Goal: Information Seeking & Learning: Learn about a topic

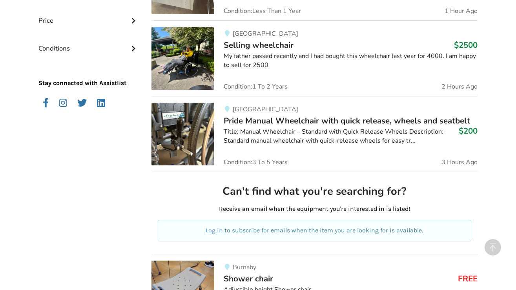
scroll to position [276, 0]
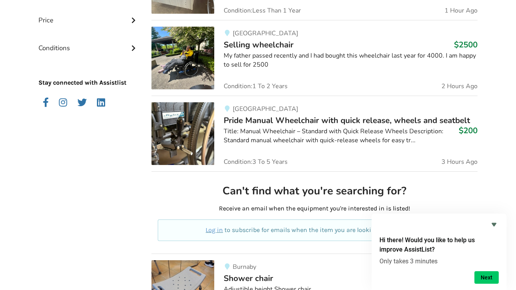
click at [336, 128] on div "Title: Manual Wheelchair – Standard with Quick Release Wheels Description: Stan…" at bounding box center [351, 136] width 254 height 18
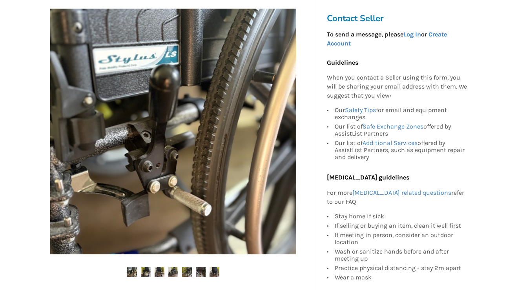
scroll to position [169, 0]
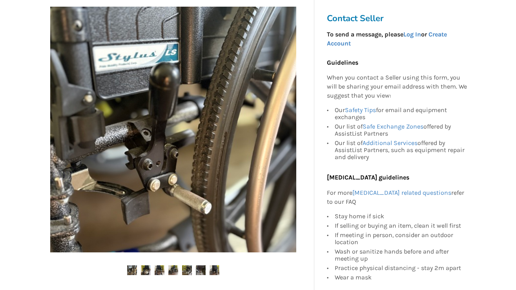
click at [218, 94] on img at bounding box center [173, 130] width 246 height 246
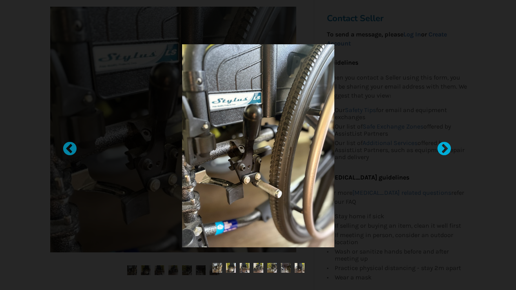
click at [444, 149] on div at bounding box center [440, 145] width 8 height 8
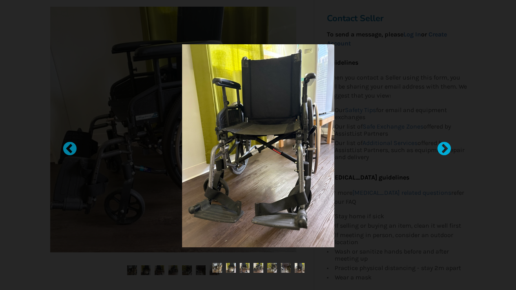
click at [444, 149] on div at bounding box center [440, 145] width 8 height 8
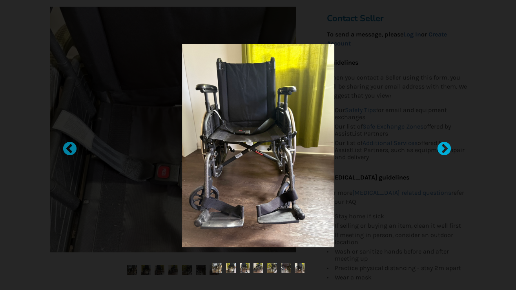
click at [444, 147] on div at bounding box center [440, 145] width 8 height 8
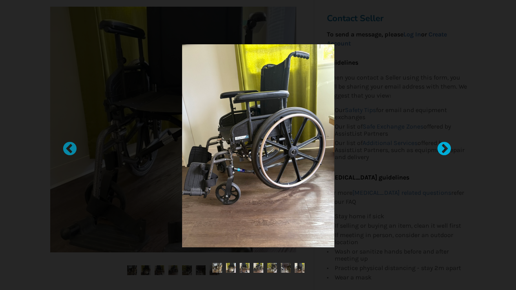
click at [444, 147] on div at bounding box center [440, 145] width 8 height 8
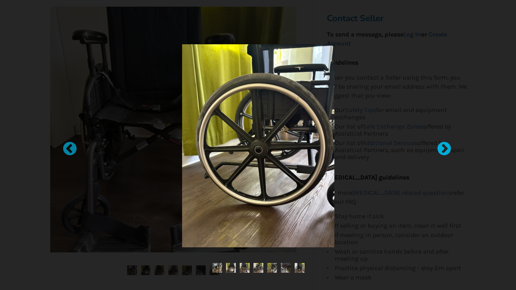
click at [444, 147] on div at bounding box center [440, 145] width 8 height 8
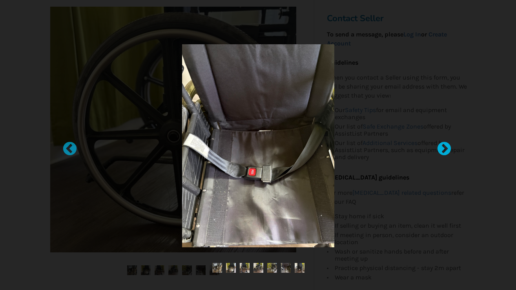
click at [444, 147] on div at bounding box center [440, 145] width 8 height 8
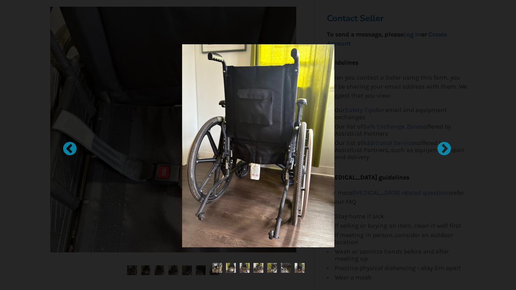
click at [17, 68] on div at bounding box center [258, 145] width 516 height 290
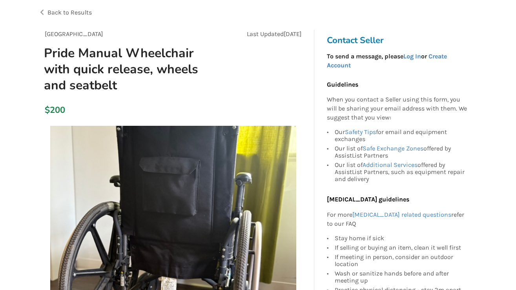
scroll to position [0, 0]
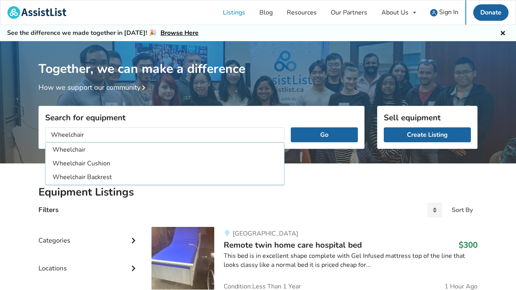
click at [50, 136] on input "Wheelchair" at bounding box center [164, 135] width 239 height 15
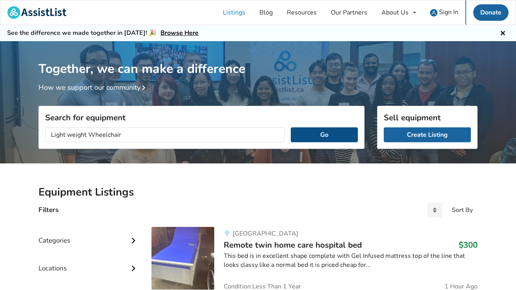
click at [317, 135] on button "Go" at bounding box center [324, 135] width 67 height 15
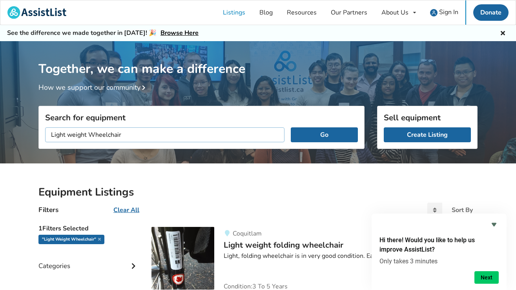
click at [171, 133] on input "Light weight Wheelchair" at bounding box center [164, 135] width 239 height 15
click at [291, 128] on button "Go" at bounding box center [324, 135] width 67 height 15
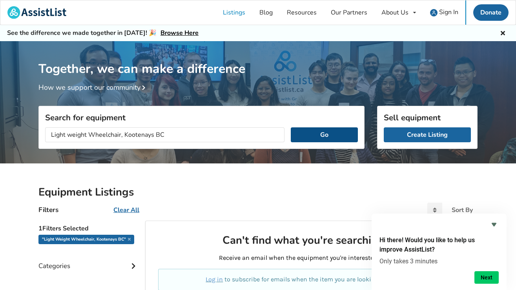
click at [334, 138] on button "Go" at bounding box center [324, 135] width 67 height 15
click at [316, 134] on button "Go" at bounding box center [324, 135] width 67 height 15
click at [124, 133] on input "Light weight Wheelchair, Kootenays BC" at bounding box center [164, 135] width 239 height 15
click at [334, 136] on button "Go" at bounding box center [324, 135] width 67 height 15
click at [167, 134] on input "Light weight Wheelchair Kootenays BC" at bounding box center [164, 135] width 239 height 15
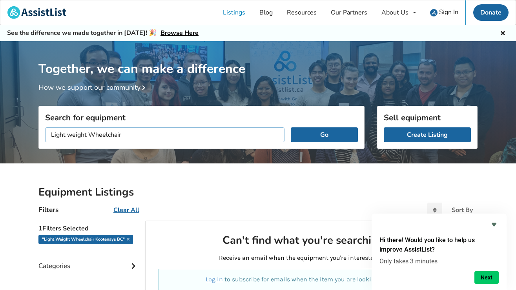
type input "Light weight Wheelchair"
click at [291, 128] on button "Go" at bounding box center [324, 135] width 67 height 15
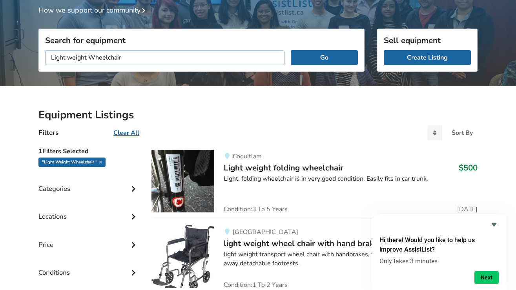
scroll to position [114, 0]
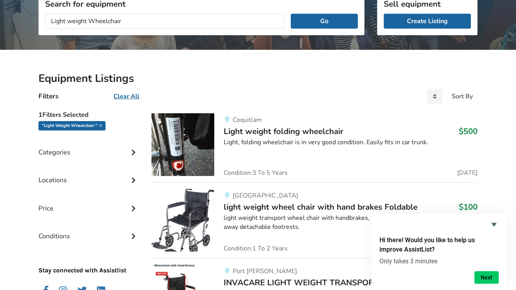
click at [64, 181] on div "Locations" at bounding box center [88, 174] width 100 height 28
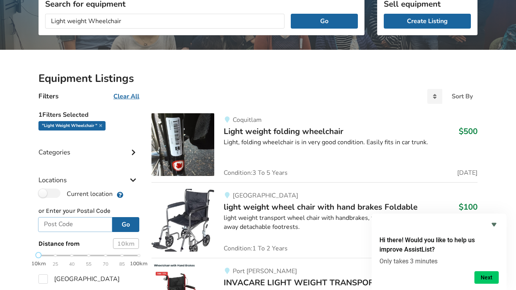
click at [79, 224] on input "text" at bounding box center [75, 224] width 74 height 15
type input "V1L 0A1"
click at [126, 226] on button "Go" at bounding box center [125, 224] width 27 height 15
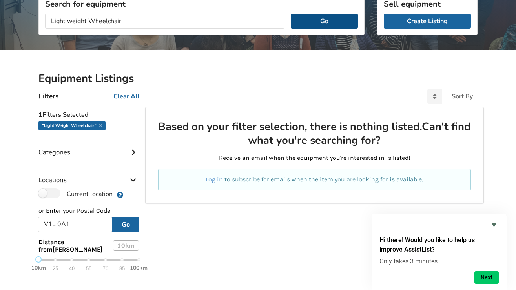
click at [334, 21] on button "Go" at bounding box center [324, 21] width 67 height 15
click at [325, 20] on button "Go" at bounding box center [324, 21] width 67 height 15
click at [124, 222] on button "Go" at bounding box center [125, 224] width 27 height 15
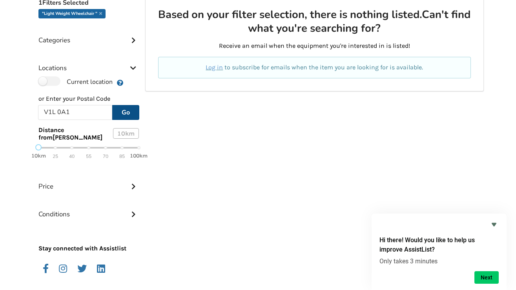
scroll to position [256, 0]
